Goal: Check status: Check status

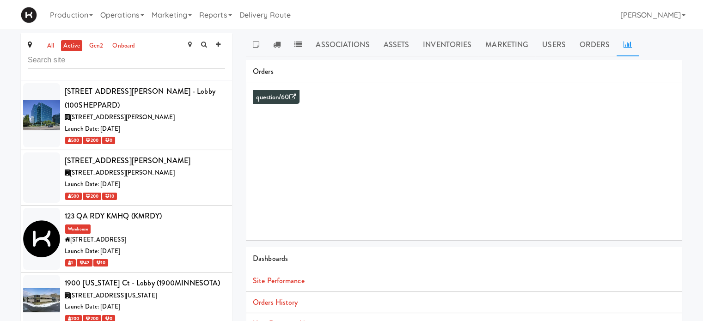
scroll to position [4494, 0]
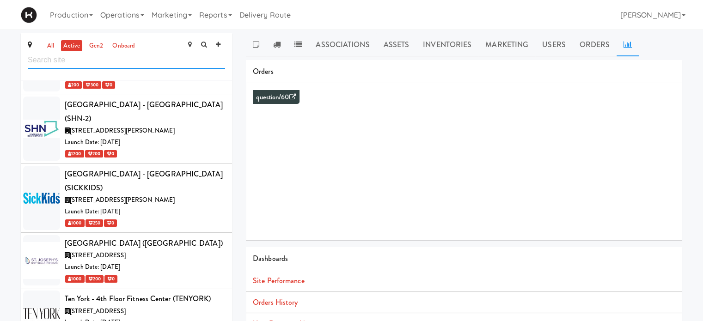
click at [109, 62] on input "text" at bounding box center [126, 60] width 197 height 17
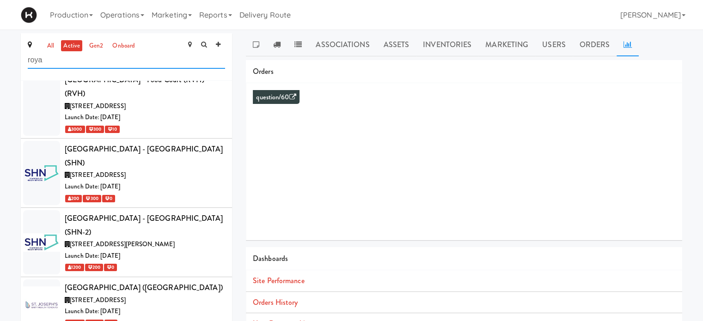
scroll to position [0, 0]
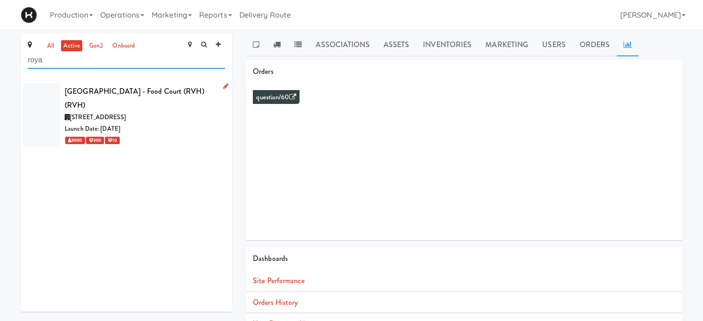
type input "roya"
click at [176, 110] on div "[GEOGRAPHIC_DATA] - Food Court (RVH) (RVH)" at bounding box center [145, 98] width 160 height 27
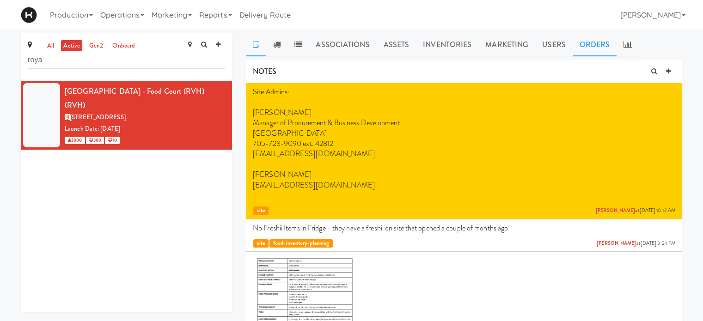
click at [589, 49] on link "Orders" at bounding box center [594, 44] width 44 height 23
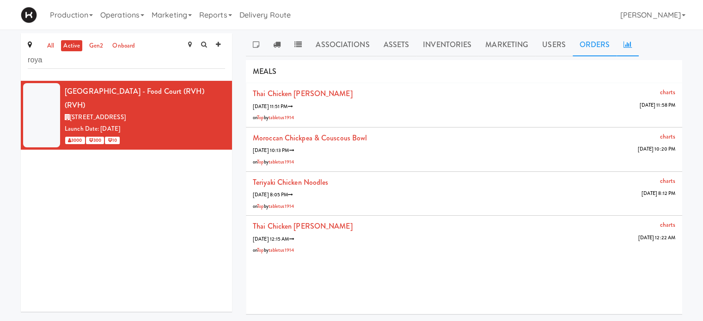
click at [623, 47] on icon at bounding box center [627, 44] width 8 height 7
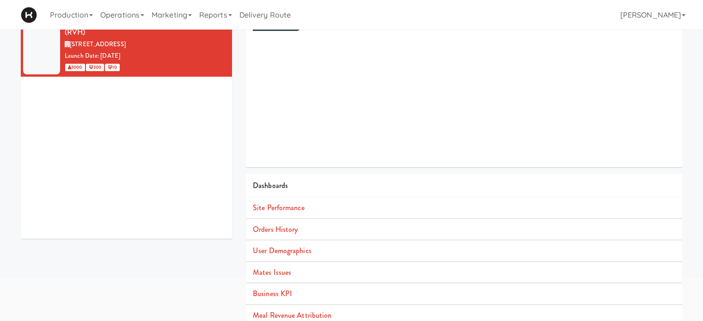
scroll to position [84, 0]
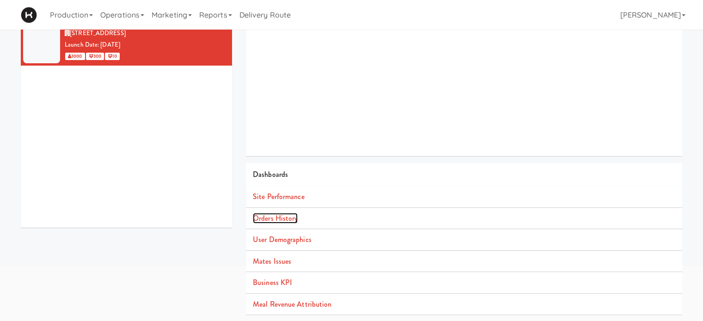
click at [273, 218] on link "Orders History" at bounding box center [275, 218] width 45 height 11
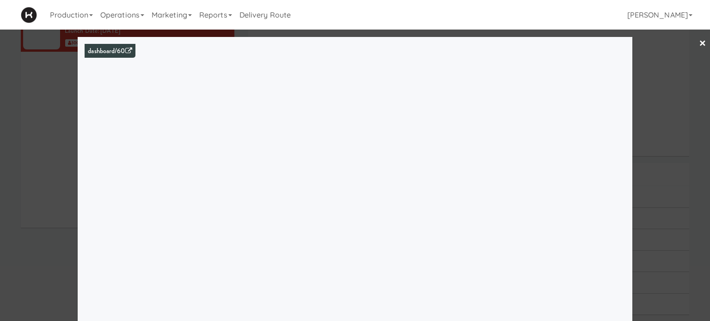
click at [665, 61] on div at bounding box center [355, 160] width 710 height 321
